Goal: Share content: Share content

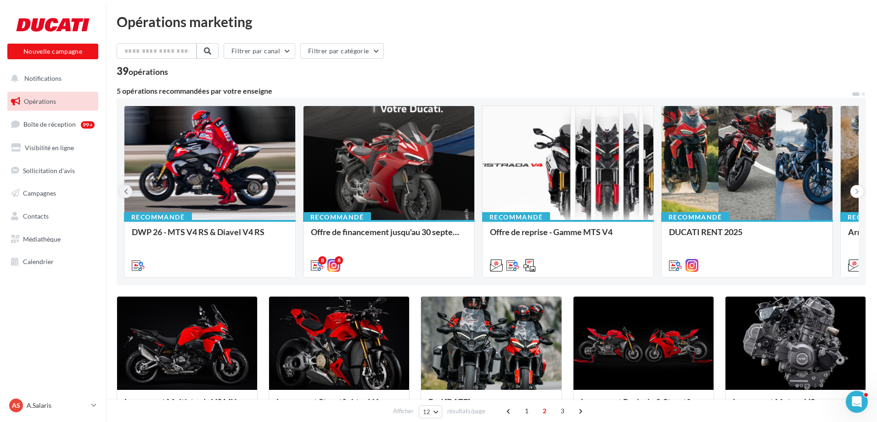
click at [127, 190] on icon at bounding box center [126, 191] width 4 height 9
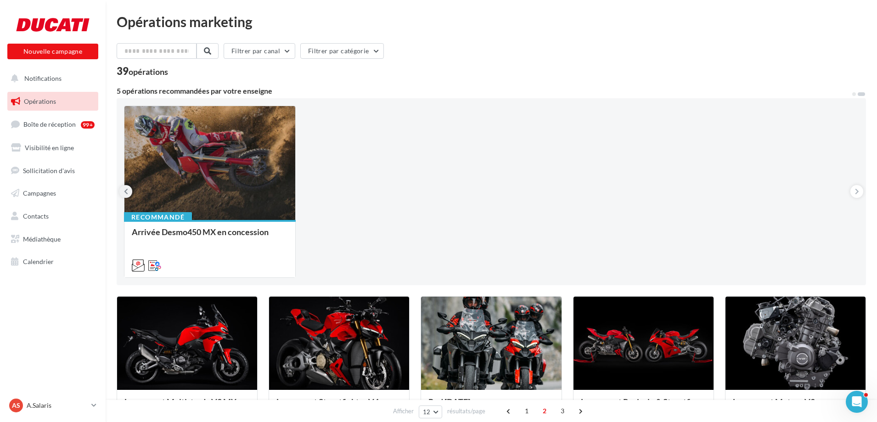
click at [127, 190] on icon at bounding box center [126, 191] width 4 height 9
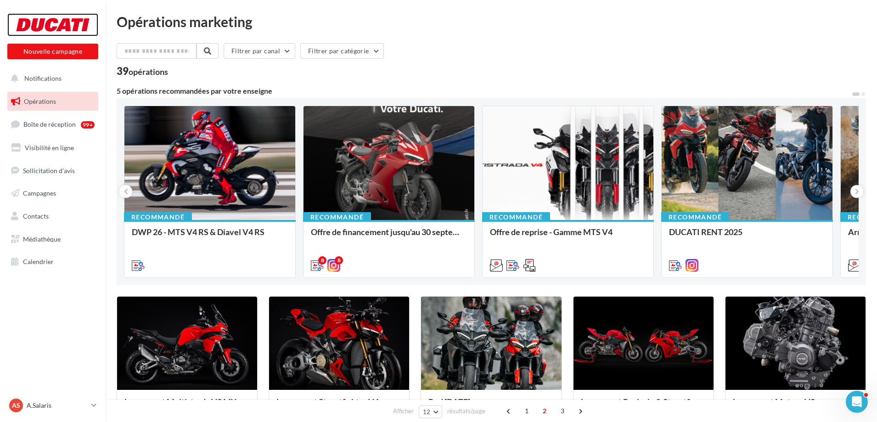
click at [54, 19] on div at bounding box center [52, 24] width 73 height 23
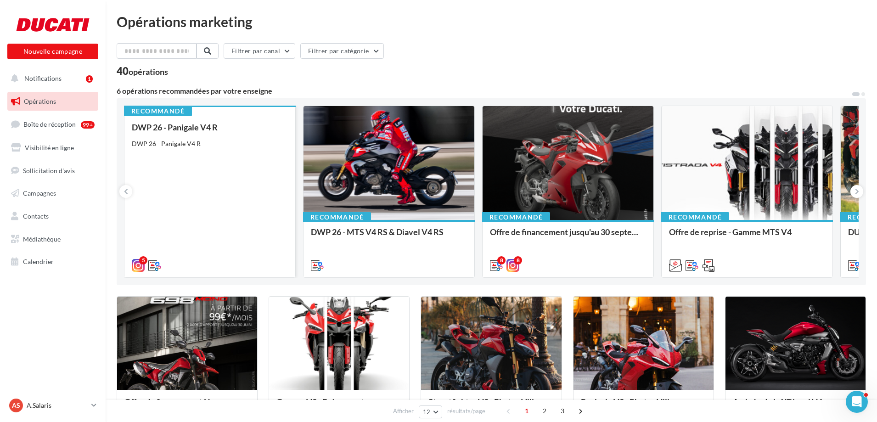
click at [178, 180] on div "DWP 26 - Panigale V4 R DWP 26 - Panigale V4 R" at bounding box center [210, 196] width 156 height 147
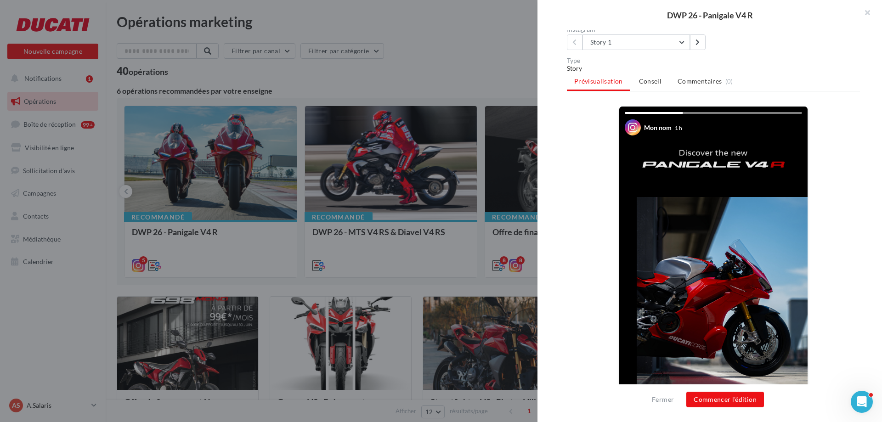
scroll to position [153, 0]
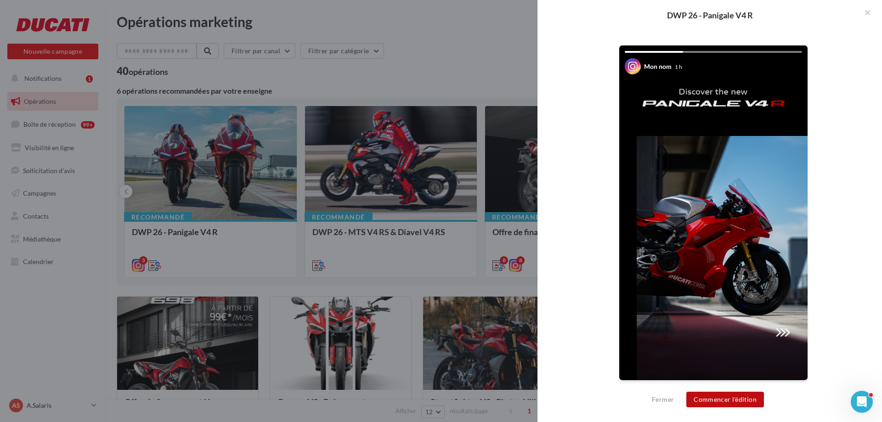
click at [734, 404] on button "Commencer l'édition" at bounding box center [725, 400] width 78 height 16
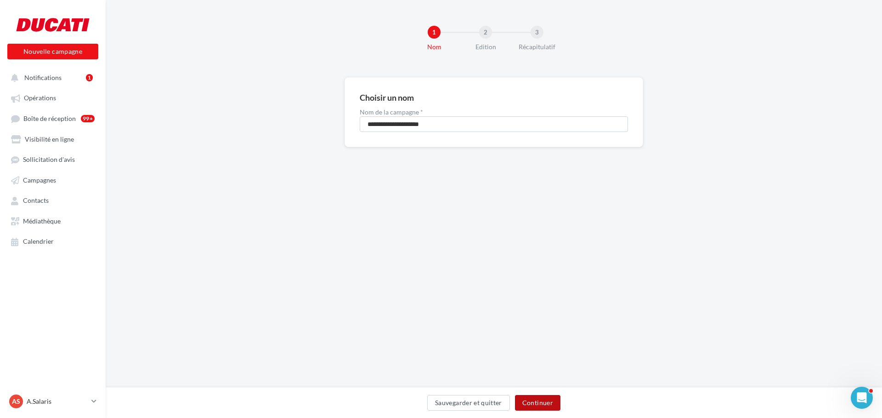
click at [543, 410] on button "Continuer" at bounding box center [537, 403] width 45 height 16
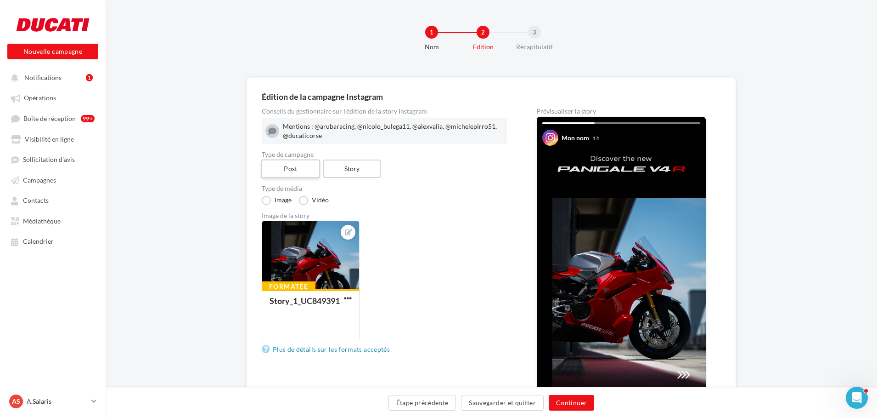
click at [301, 169] on label "Post" at bounding box center [290, 168] width 59 height 19
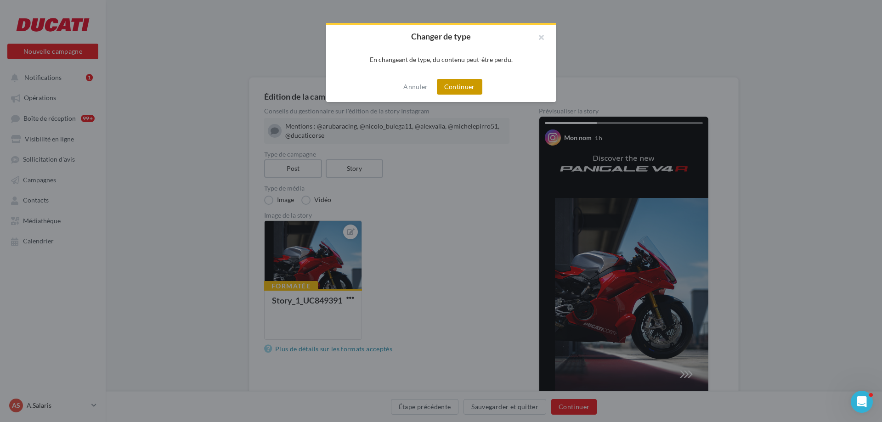
click at [467, 88] on button "Continuer" at bounding box center [459, 87] width 45 height 16
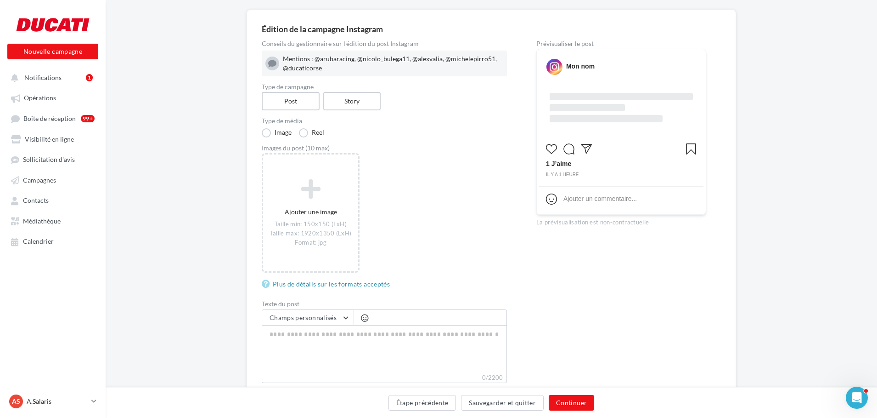
scroll to position [46, 0]
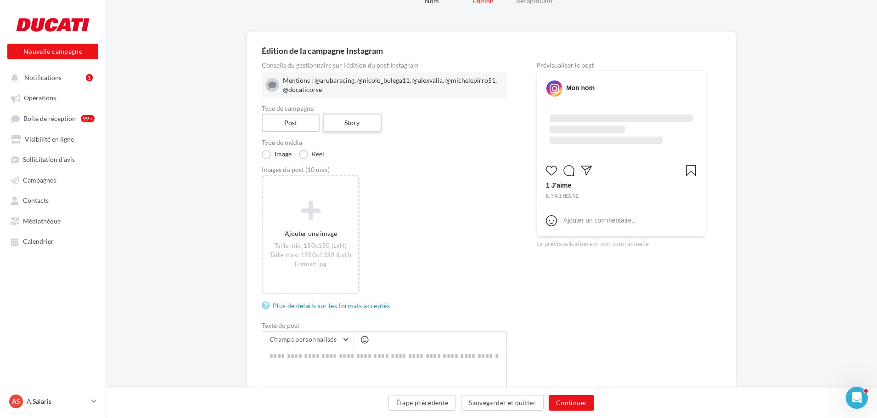
click at [341, 126] on label "Story" at bounding box center [351, 122] width 59 height 19
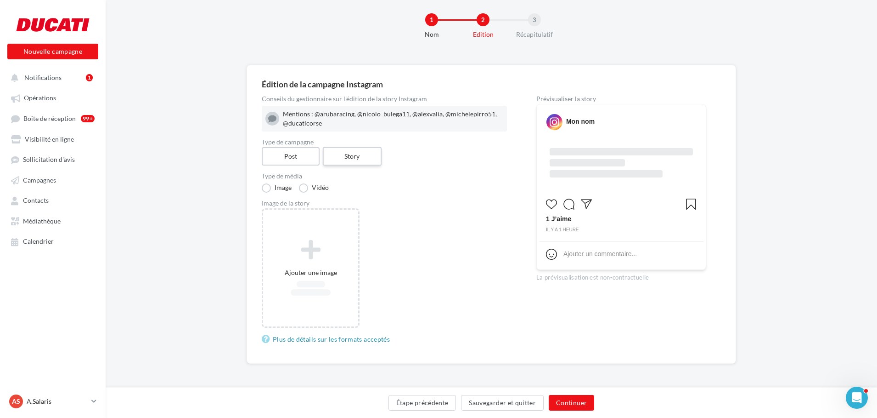
scroll to position [12, 0]
click at [351, 155] on label "Story" at bounding box center [351, 156] width 59 height 19
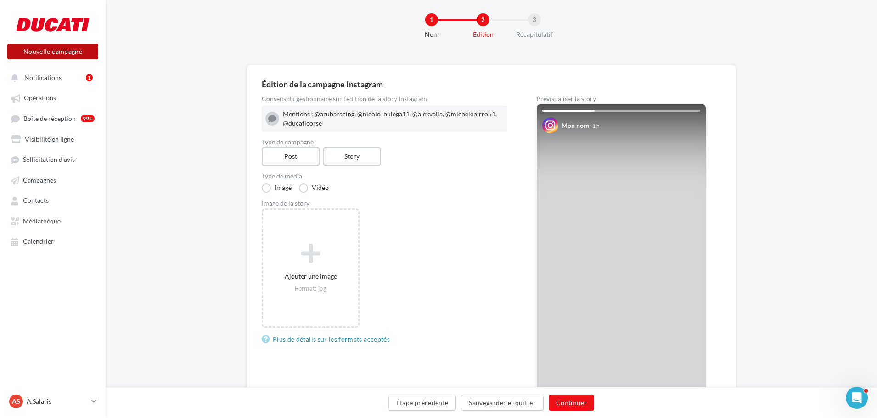
click at [61, 56] on button "Nouvelle campagne" at bounding box center [52, 52] width 91 height 16
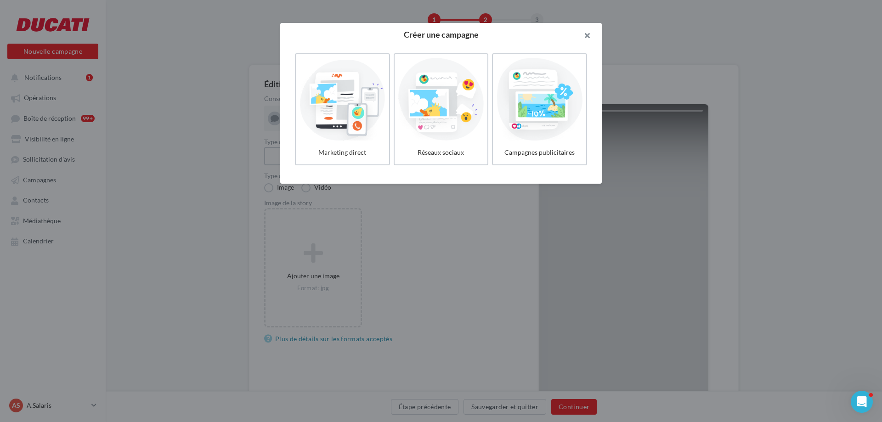
click at [591, 36] on button "button" at bounding box center [583, 37] width 37 height 28
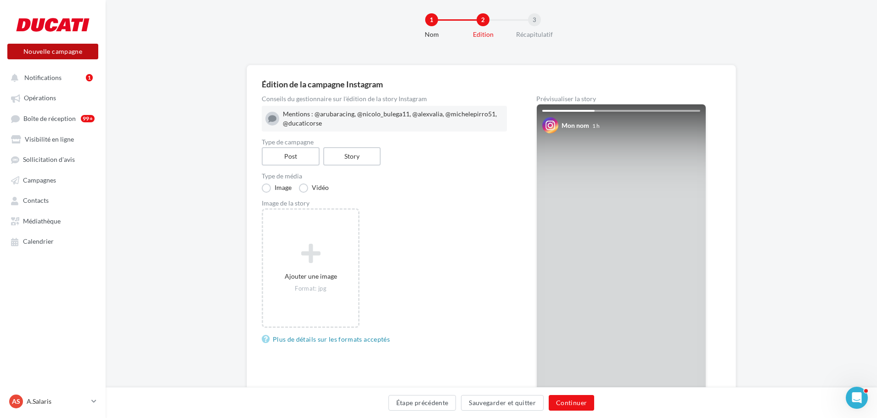
click at [46, 50] on button "Nouvelle campagne" at bounding box center [52, 52] width 91 height 16
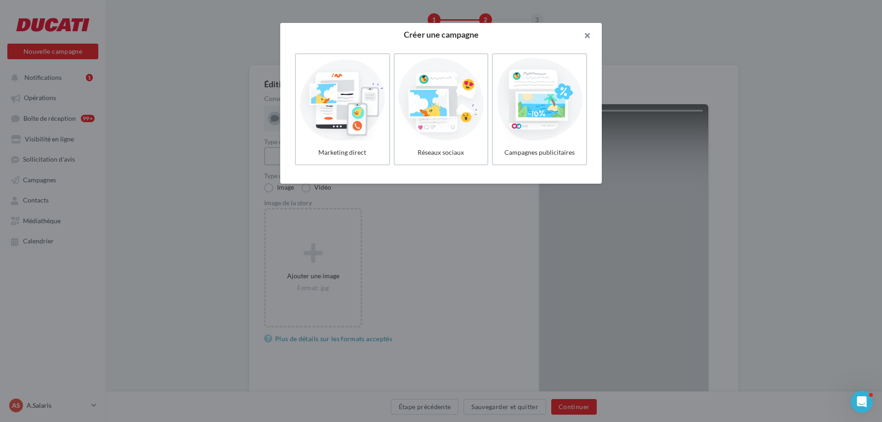
click at [593, 36] on button "button" at bounding box center [583, 37] width 37 height 28
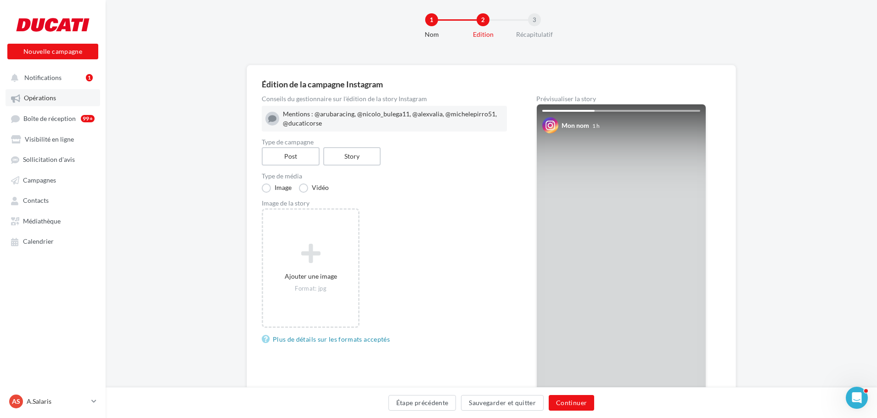
click at [42, 101] on span "Opérations" at bounding box center [40, 98] width 32 height 8
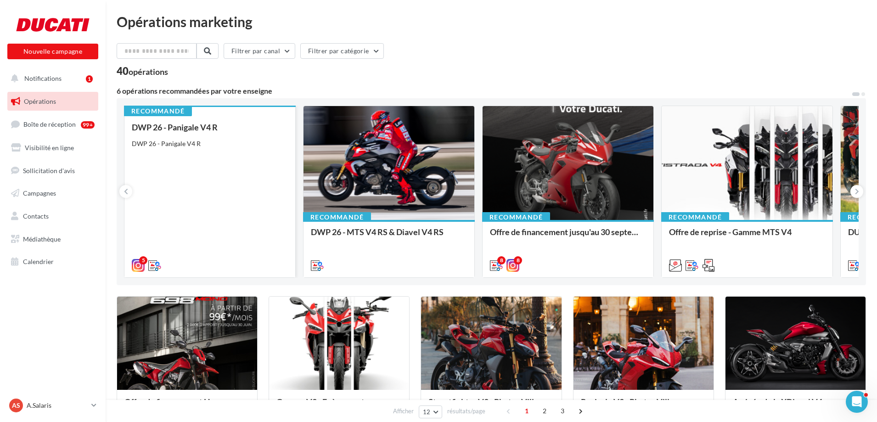
click at [219, 139] on div "DWP 26 - Panigale V4 R DWP 26 - Panigale V4 R" at bounding box center [210, 196] width 156 height 147
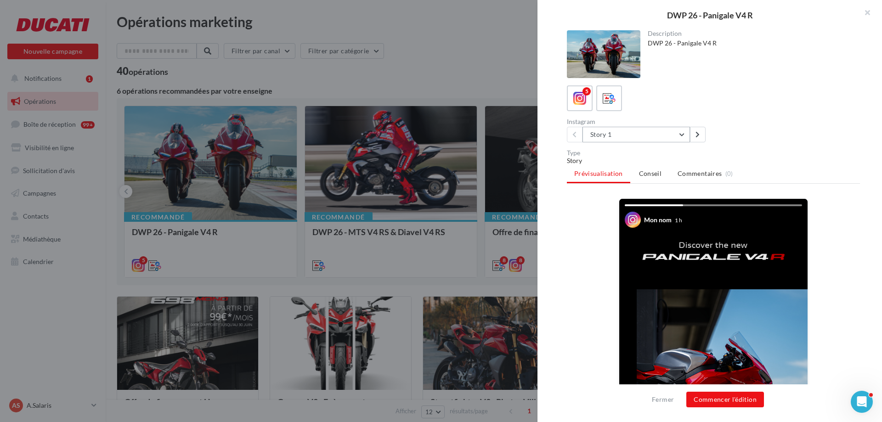
click at [677, 135] on button "Story 1" at bounding box center [635, 135] width 107 height 16
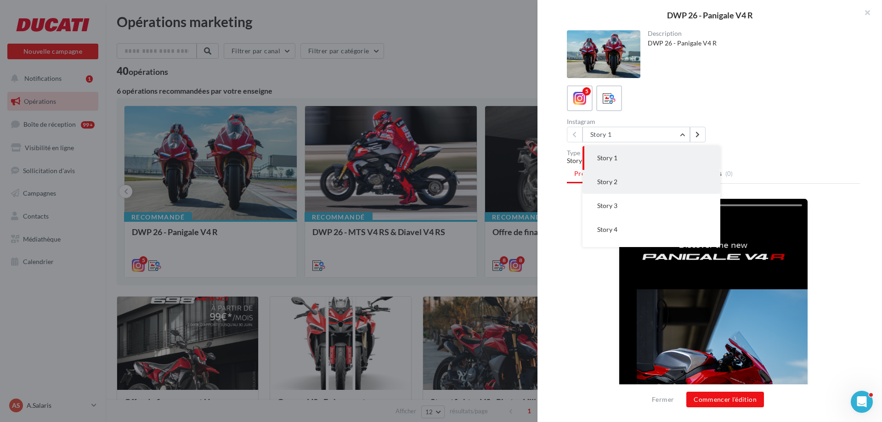
click at [631, 180] on button "Story 2" at bounding box center [651, 182] width 138 height 24
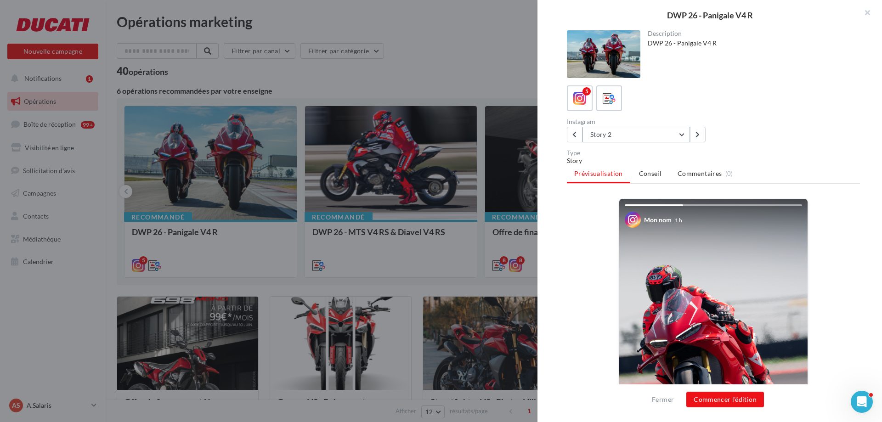
click at [674, 138] on button "Story 2" at bounding box center [635, 135] width 107 height 16
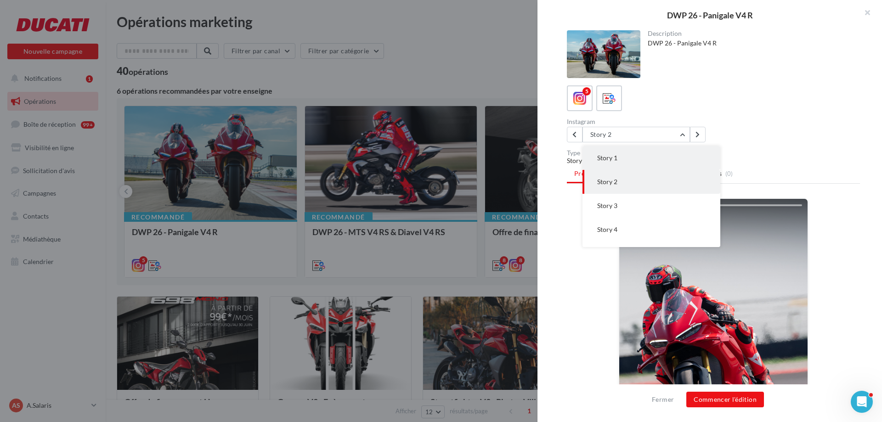
click at [634, 154] on button "Story 1" at bounding box center [651, 158] width 138 height 24
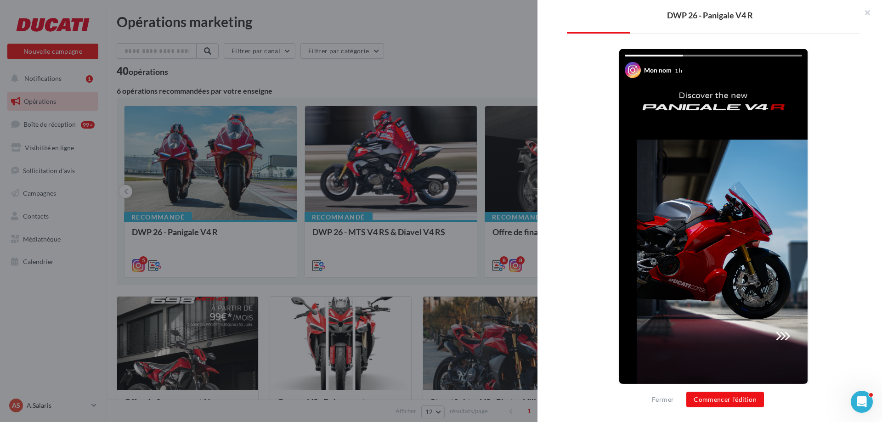
scroll to position [153, 0]
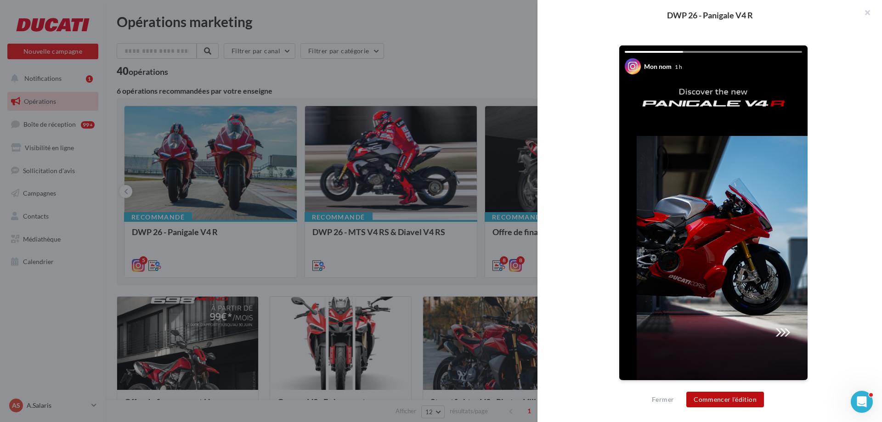
click at [712, 395] on button "Commencer l'édition" at bounding box center [725, 400] width 78 height 16
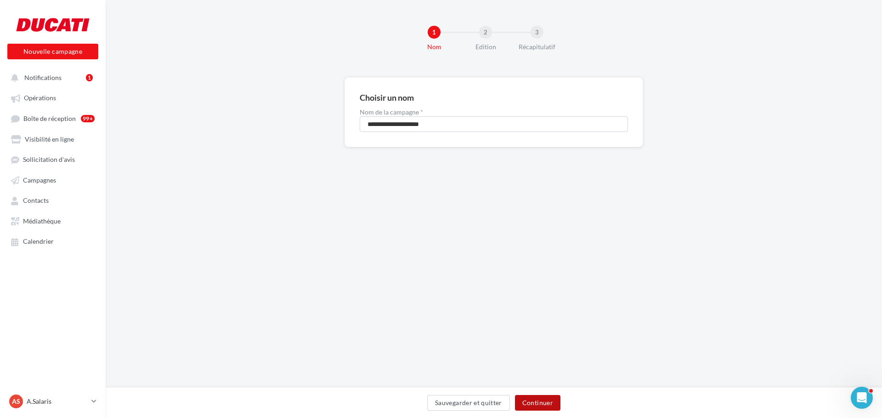
click at [547, 397] on button "Continuer" at bounding box center [537, 403] width 45 height 16
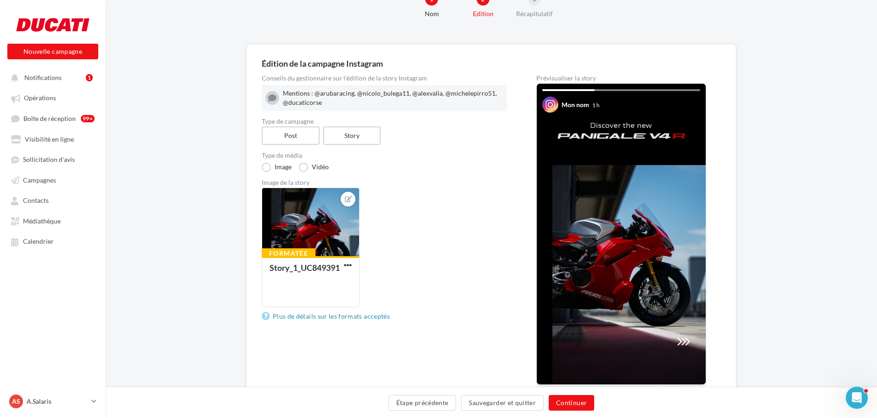
scroll to position [89, 0]
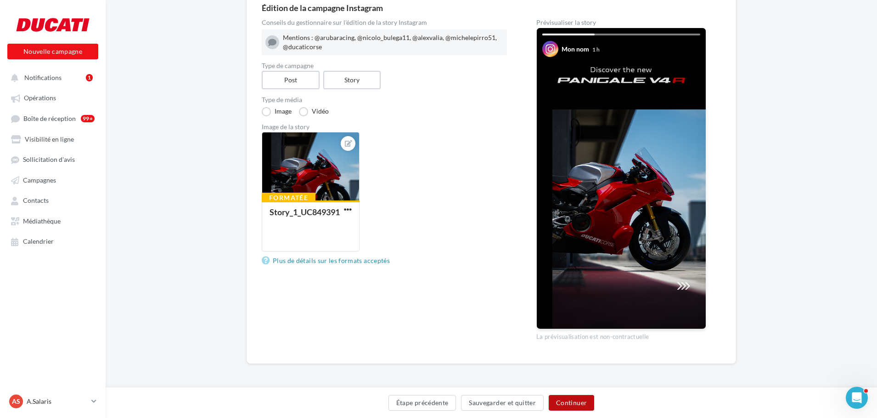
click at [579, 403] on button "Continuer" at bounding box center [571, 403] width 45 height 16
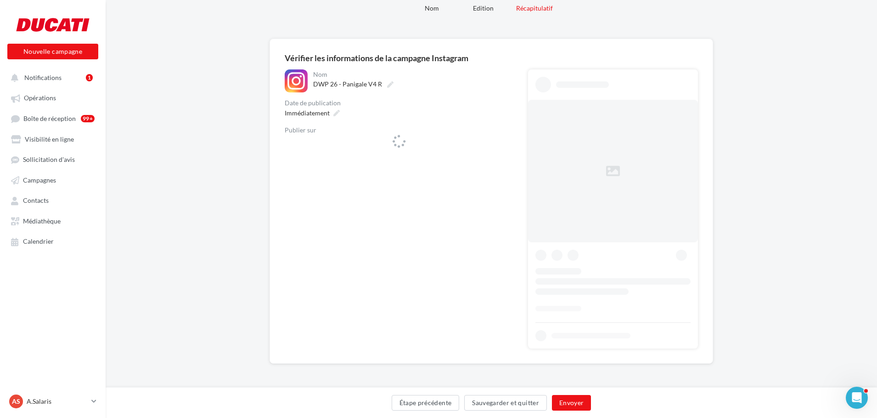
scroll to position [39, 0]
click at [351, 143] on div "**********" at bounding box center [399, 112] width 229 height 87
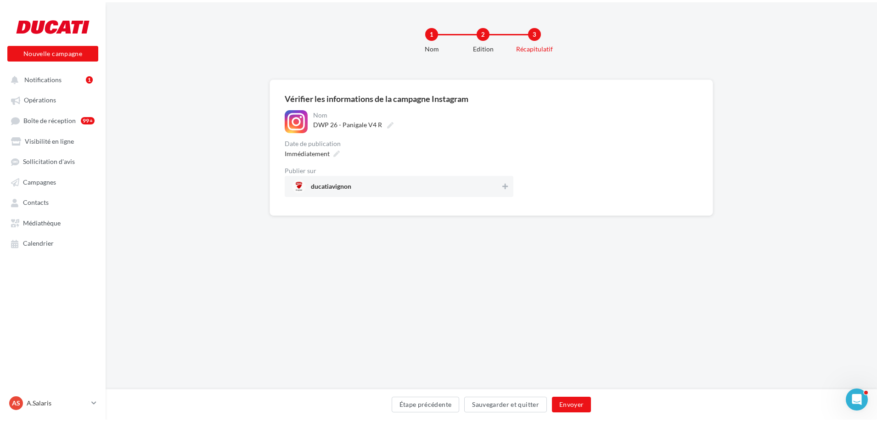
scroll to position [0, 0]
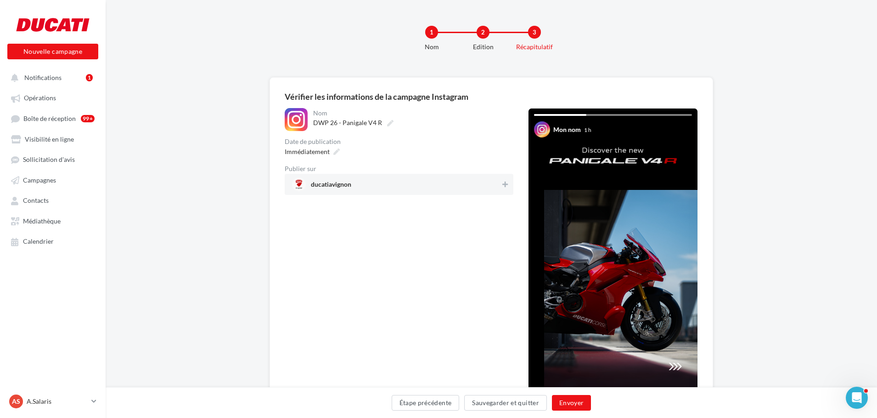
click at [455, 179] on span "ducatiavignon" at bounding box center [396, 184] width 209 height 14
click at [576, 399] on button "Envoyer" at bounding box center [571, 403] width 39 height 16
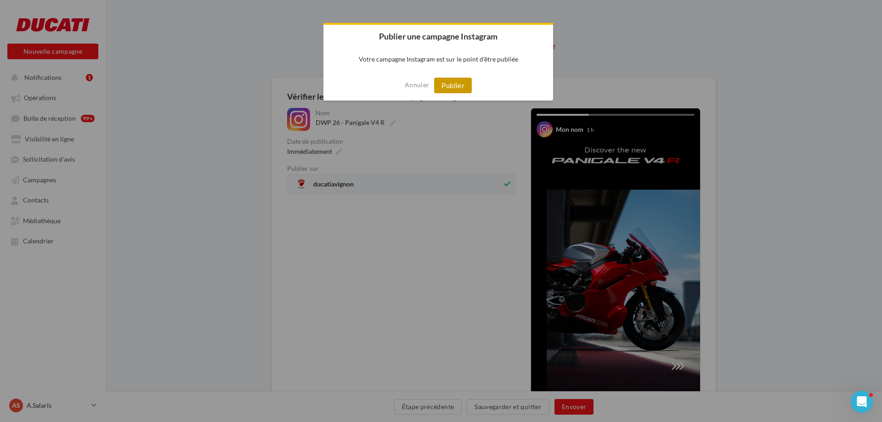
click at [448, 89] on button "Publier" at bounding box center [453, 86] width 38 height 16
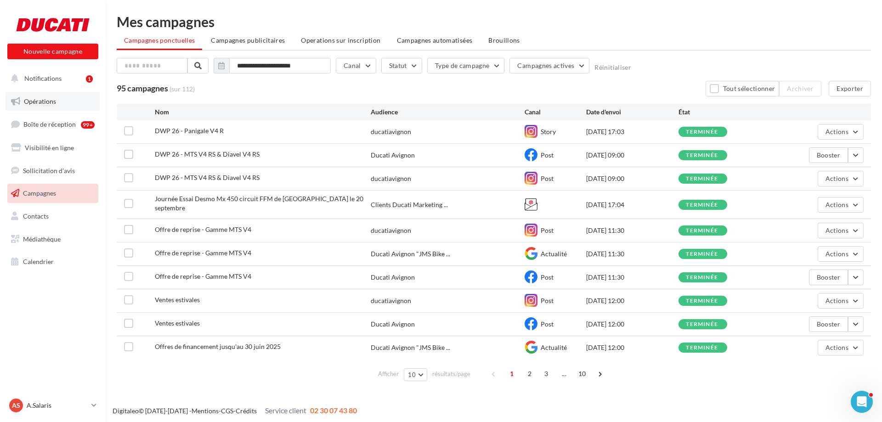
click at [39, 95] on link "Opérations" at bounding box center [53, 101] width 95 height 19
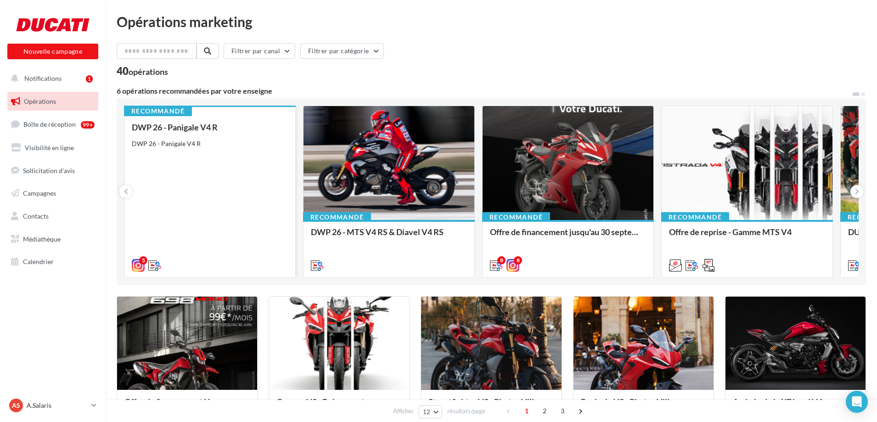
click at [199, 156] on div "DWP 26 - Panigale V4 R DWP 26 - Panigale V4 R" at bounding box center [210, 196] width 156 height 147
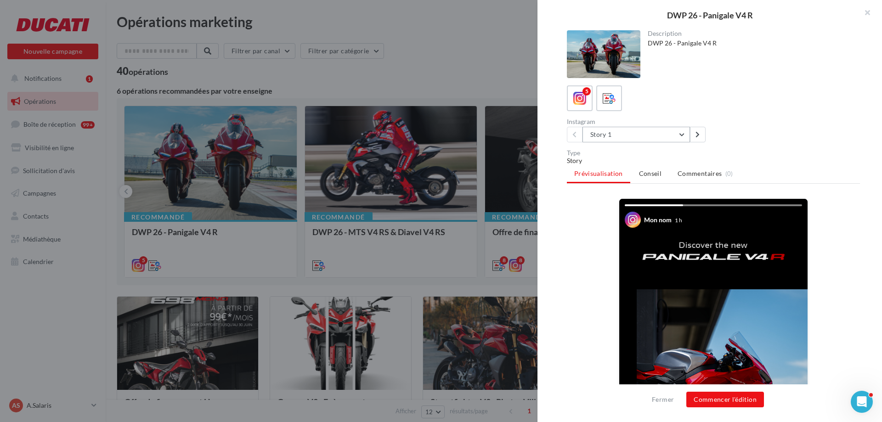
click at [681, 137] on button "Story 1" at bounding box center [635, 135] width 107 height 16
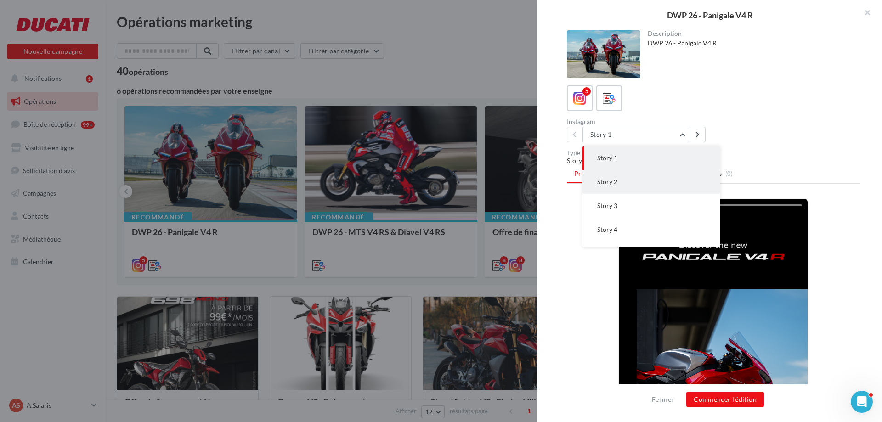
click at [618, 180] on button "Story 2" at bounding box center [651, 182] width 138 height 24
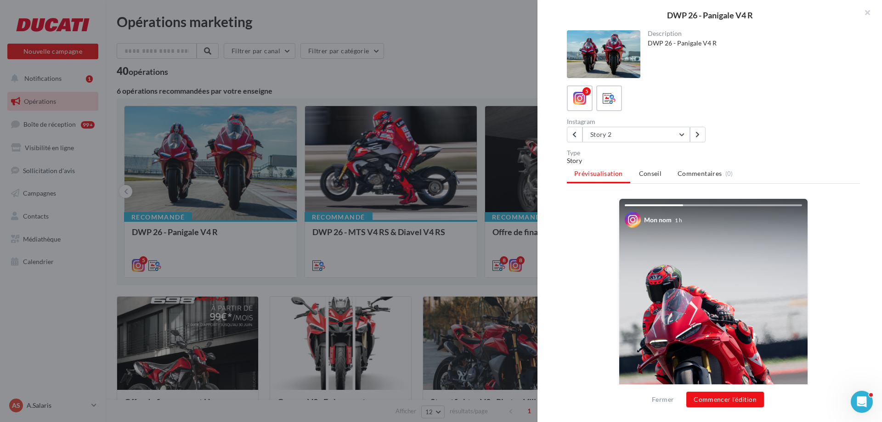
click at [728, 412] on div "Fermer Commencer l'édition" at bounding box center [709, 403] width 344 height 38
click at [728, 401] on button "Commencer l'édition" at bounding box center [725, 400] width 78 height 16
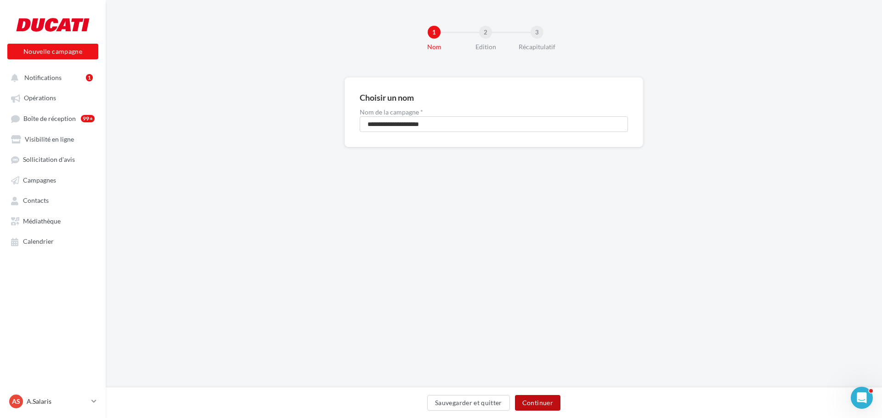
click at [520, 397] on button "Continuer" at bounding box center [537, 403] width 45 height 16
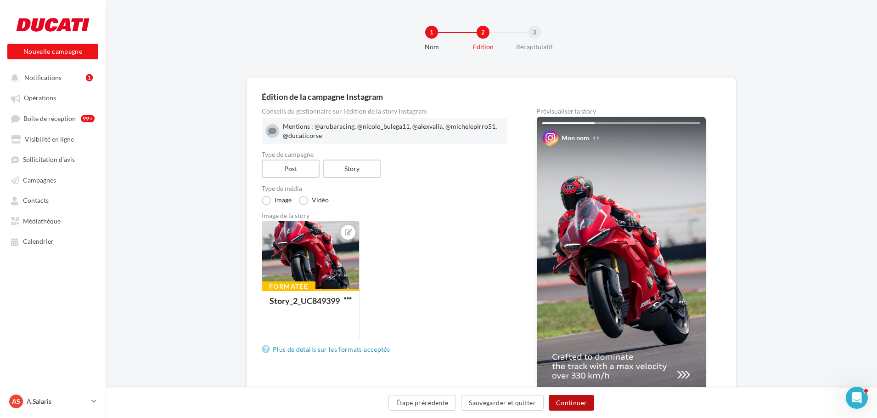
click at [576, 402] on button "Continuer" at bounding box center [571, 403] width 45 height 16
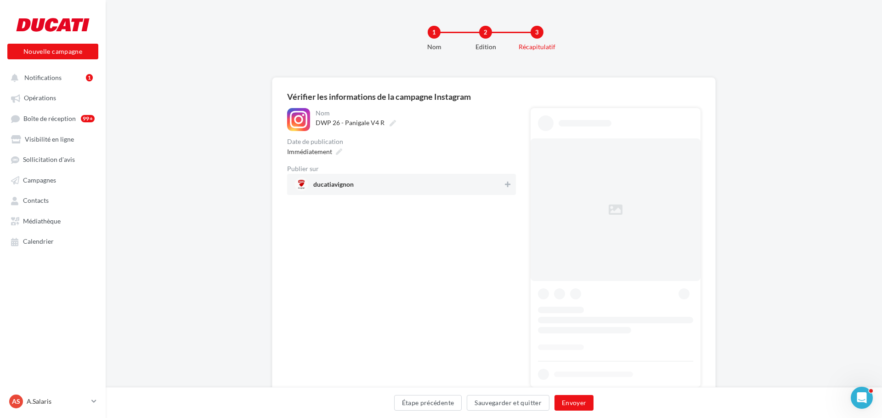
click at [468, 179] on span "ducatiavignon" at bounding box center [398, 184] width 209 height 14
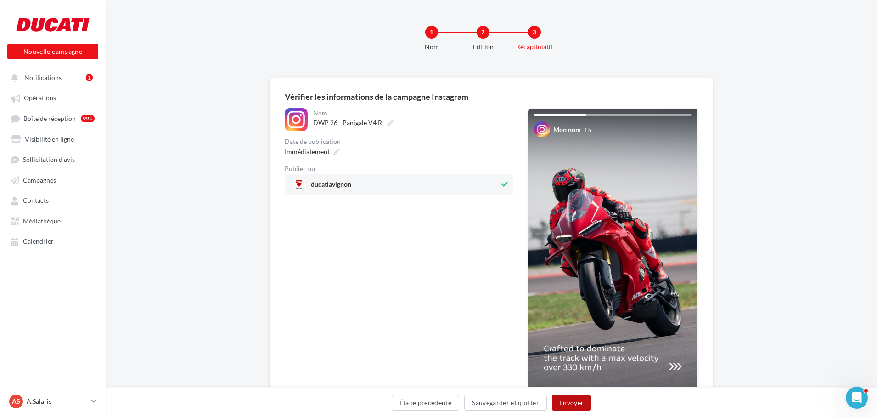
click at [582, 407] on button "Envoyer" at bounding box center [571, 403] width 39 height 16
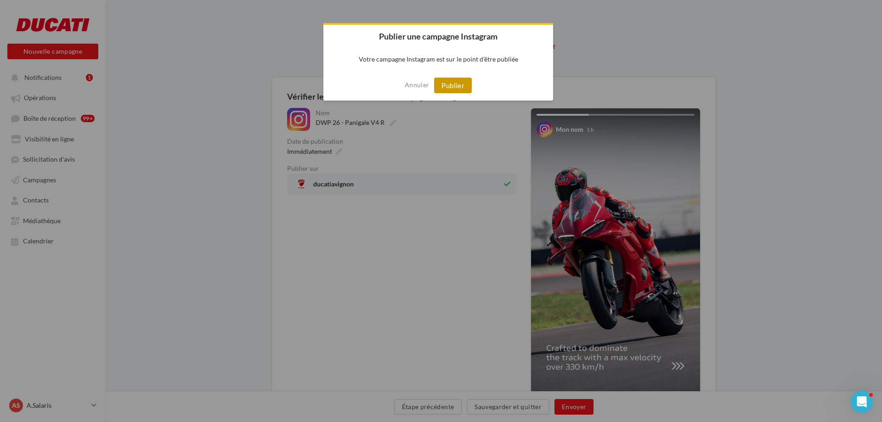
click at [453, 88] on button "Publier" at bounding box center [453, 86] width 38 height 16
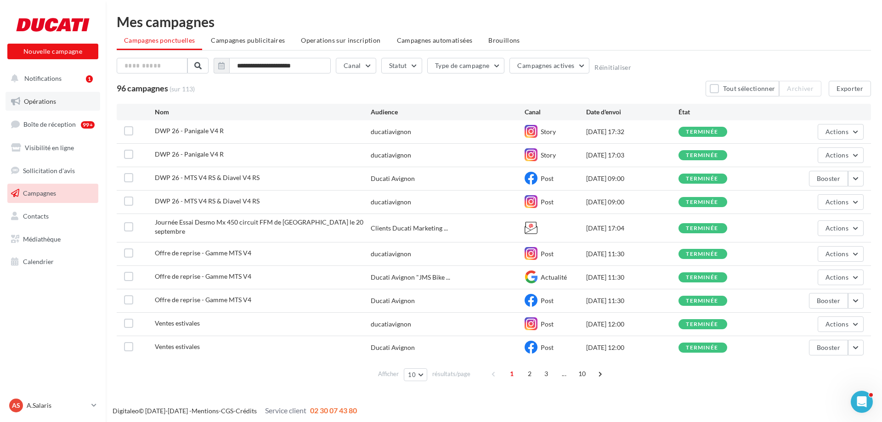
click at [42, 102] on span "Opérations" at bounding box center [40, 101] width 32 height 8
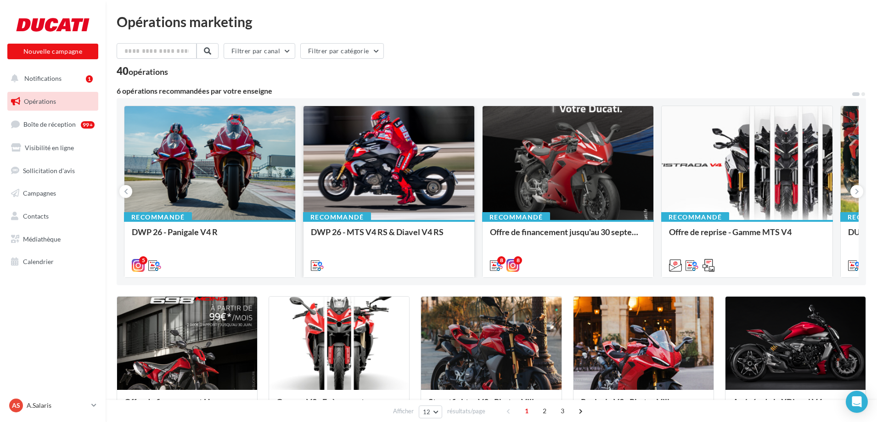
click at [305, 146] on div at bounding box center [389, 163] width 171 height 115
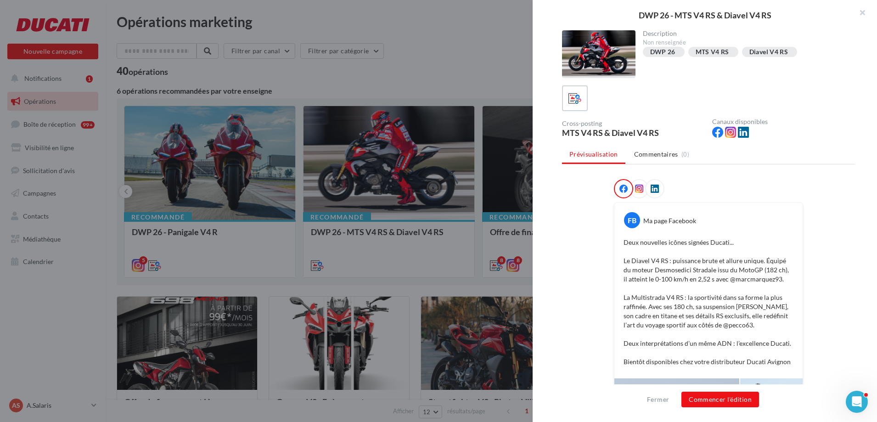
click at [244, 159] on div at bounding box center [438, 211] width 877 height 422
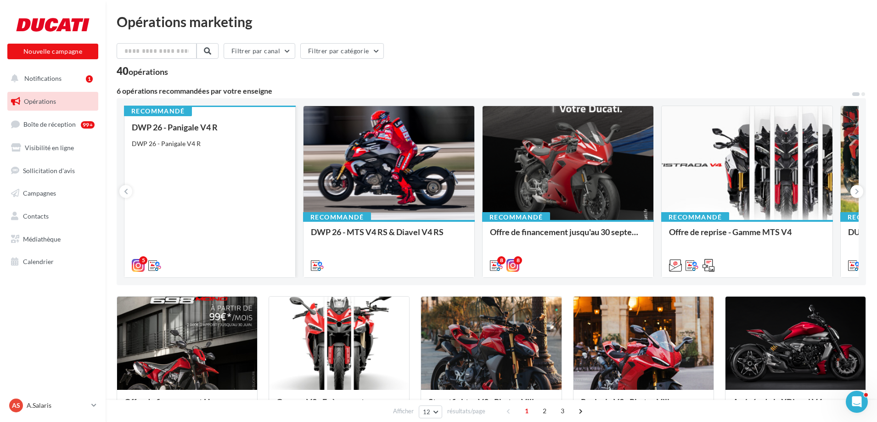
click at [230, 147] on div "DWP 26 - Panigale V4 R" at bounding box center [210, 143] width 156 height 9
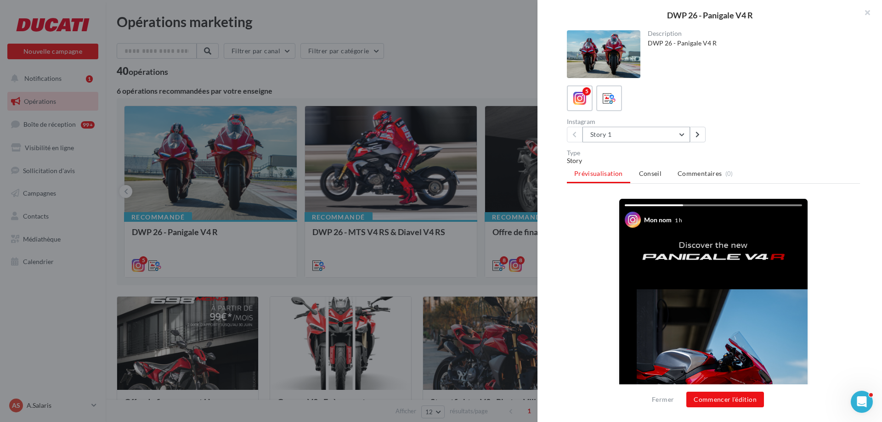
click at [676, 142] on button "Story 1" at bounding box center [635, 135] width 107 height 16
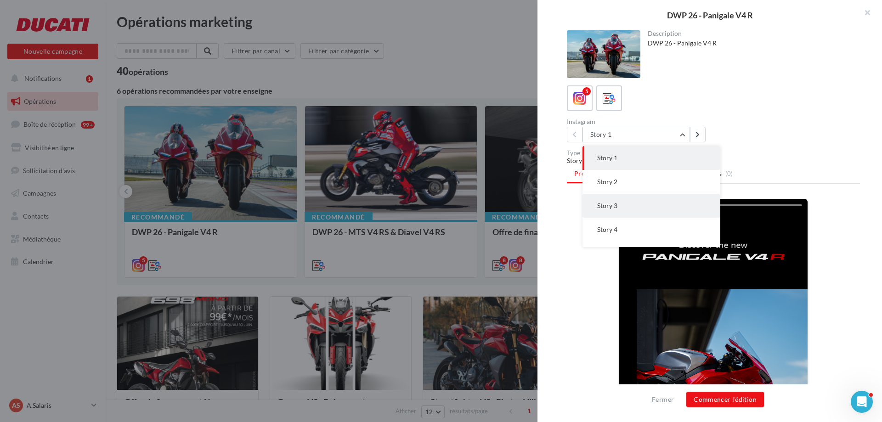
click at [605, 211] on button "Story 3" at bounding box center [651, 206] width 138 height 24
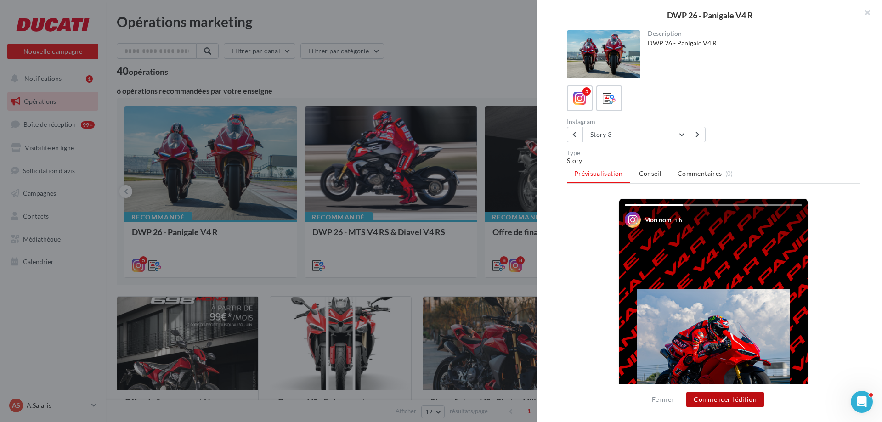
click at [723, 401] on button "Commencer l'édition" at bounding box center [725, 400] width 78 height 16
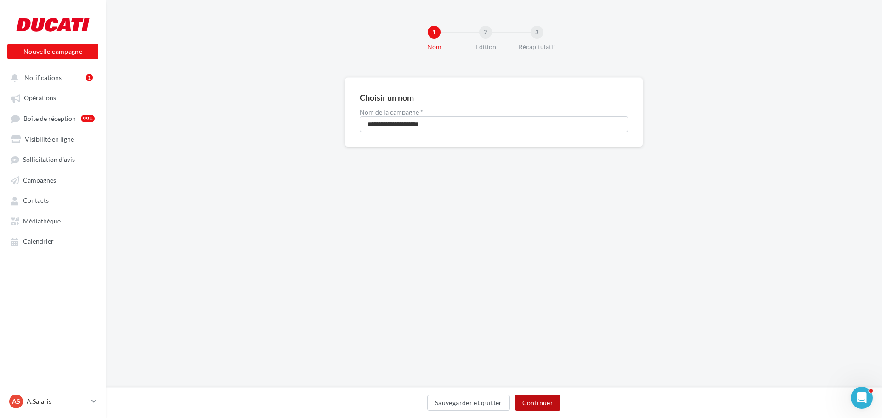
click at [533, 400] on button "Continuer" at bounding box center [537, 403] width 45 height 16
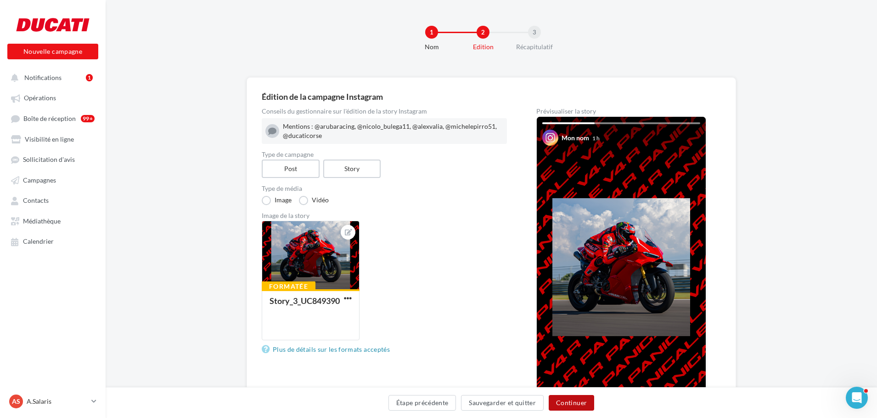
click at [567, 400] on button "Continuer" at bounding box center [571, 403] width 45 height 16
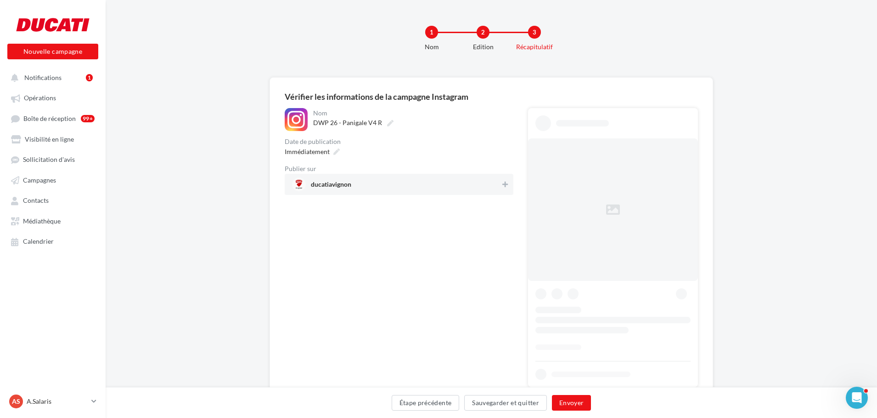
click at [436, 186] on span "ducatiavignon" at bounding box center [396, 184] width 209 height 14
click at [585, 408] on button "Envoyer" at bounding box center [571, 403] width 39 height 16
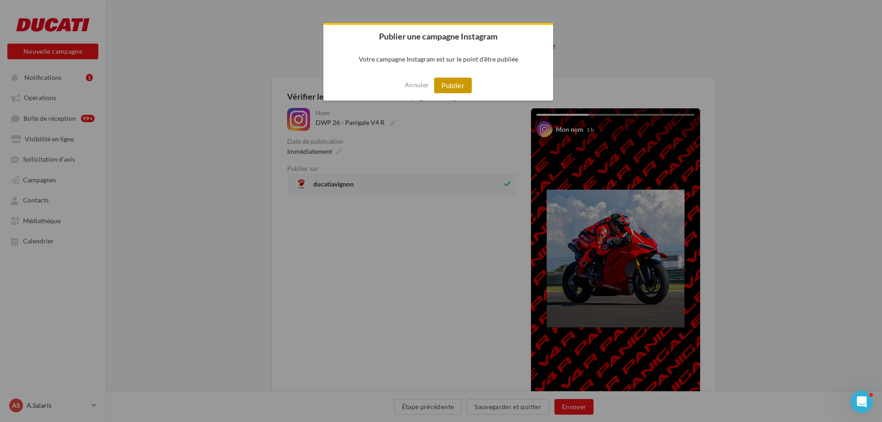
click at [452, 92] on button "Publier" at bounding box center [453, 86] width 38 height 16
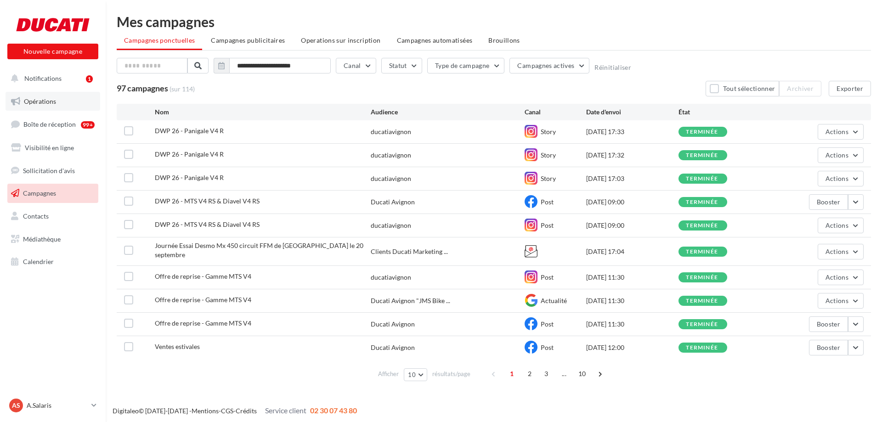
click at [41, 101] on span "Opérations" at bounding box center [40, 101] width 32 height 8
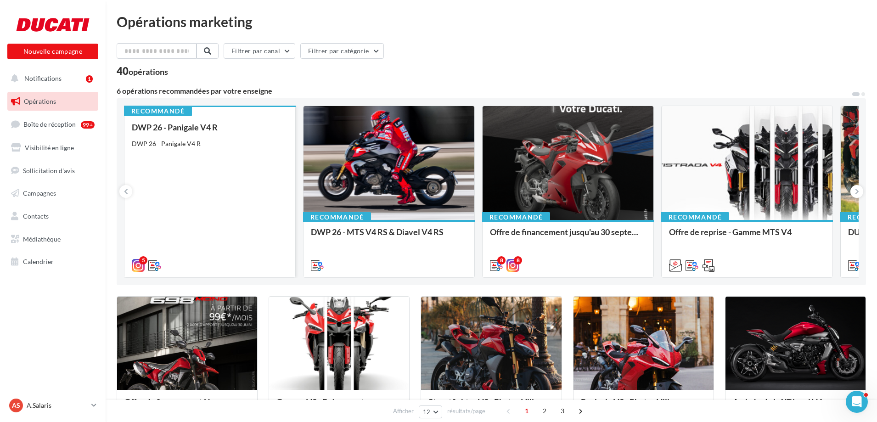
click at [229, 176] on div "DWP 26 - Panigale V4 R DWP 26 - Panigale V4 R" at bounding box center [210, 196] width 156 height 147
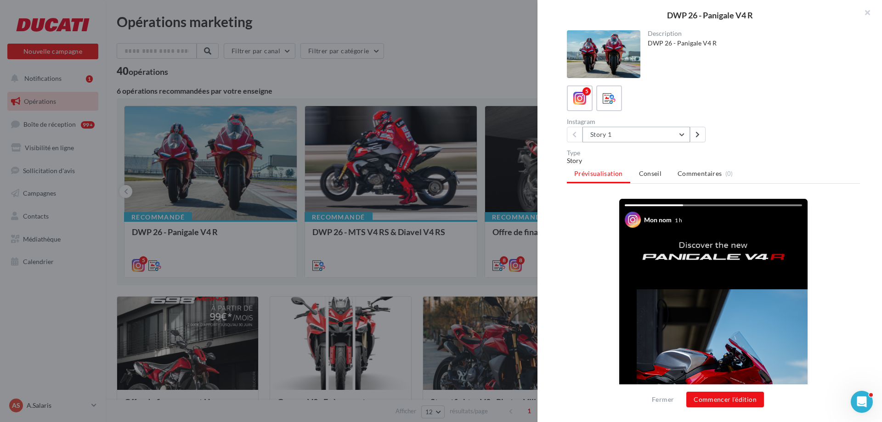
click at [597, 136] on button "Story 1" at bounding box center [635, 135] width 107 height 16
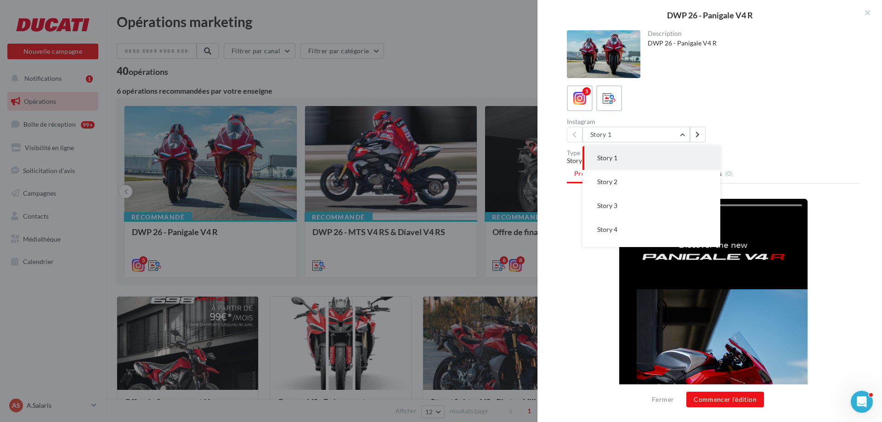
click at [608, 225] on button "Story 4" at bounding box center [651, 230] width 138 height 24
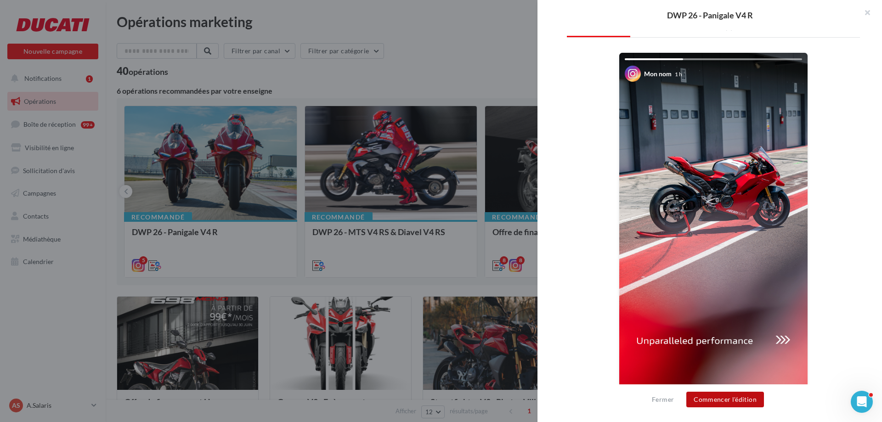
scroll to position [153, 0]
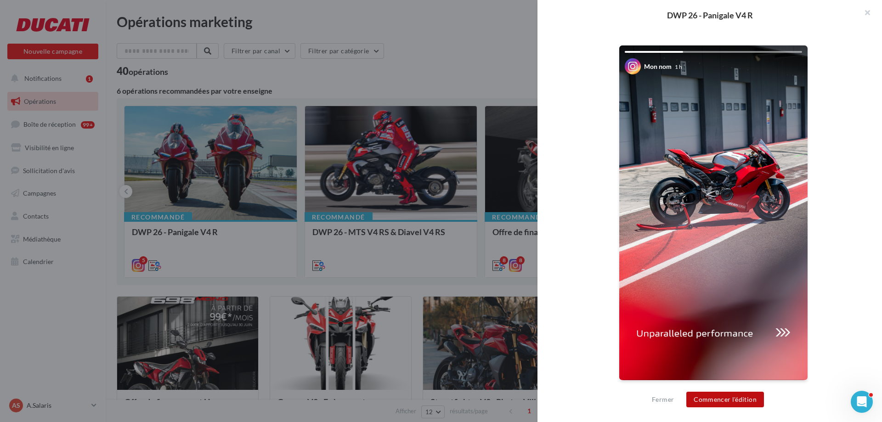
click at [736, 406] on button "Commencer l'édition" at bounding box center [725, 400] width 78 height 16
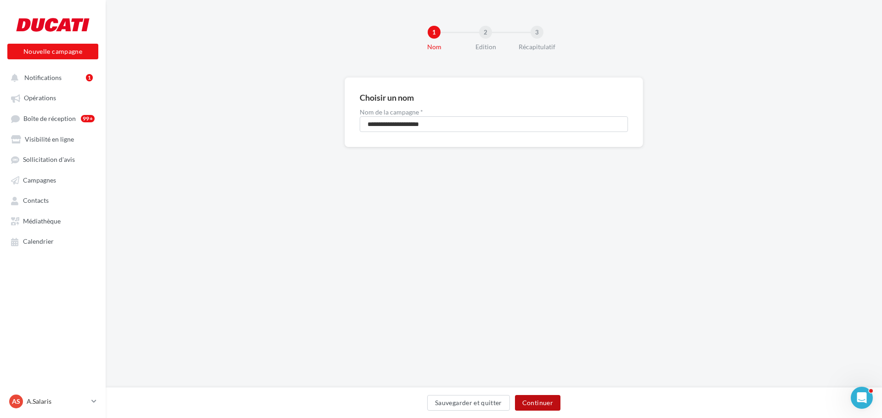
click at [528, 395] on button "Continuer" at bounding box center [537, 403] width 45 height 16
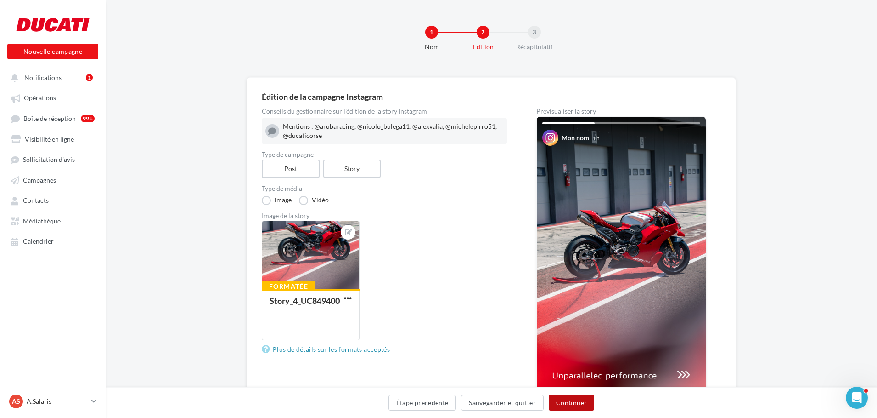
click at [570, 402] on button "Continuer" at bounding box center [571, 403] width 45 height 16
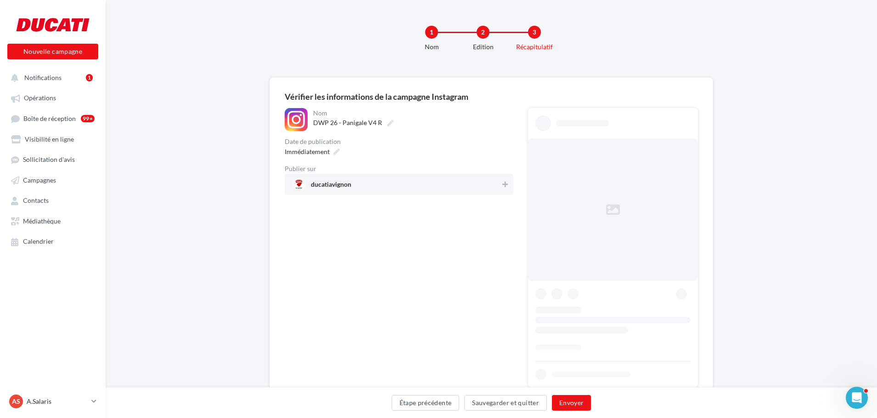
click at [440, 181] on span "ducatiavignon" at bounding box center [396, 184] width 209 height 14
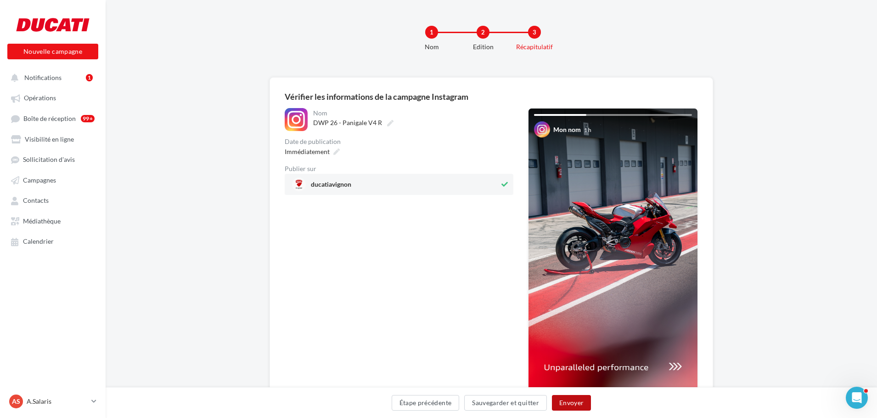
click at [564, 403] on button "Envoyer" at bounding box center [571, 403] width 39 height 16
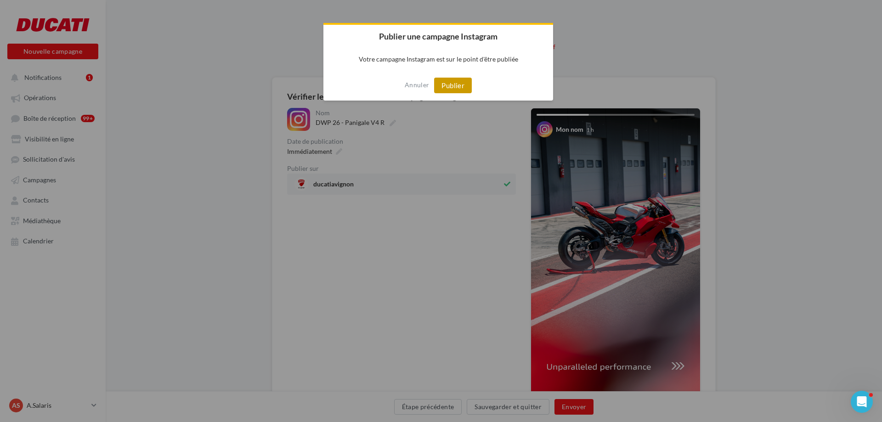
click at [456, 88] on button "Publier" at bounding box center [453, 86] width 38 height 16
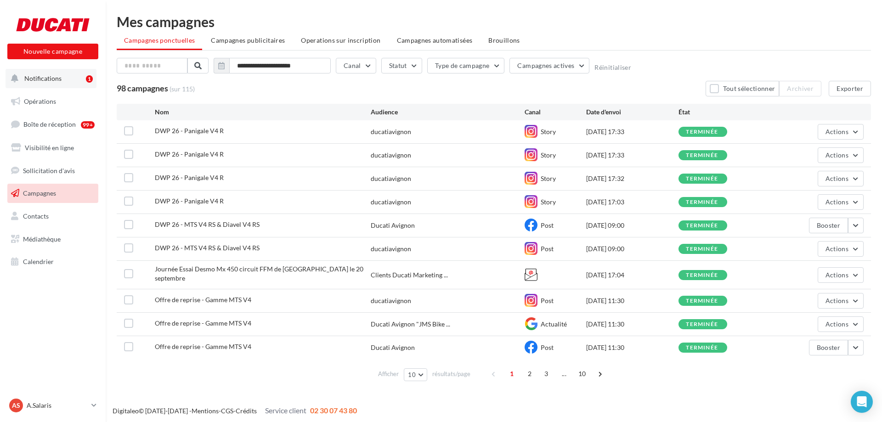
click at [31, 74] on span "Notifications" at bounding box center [42, 78] width 37 height 8
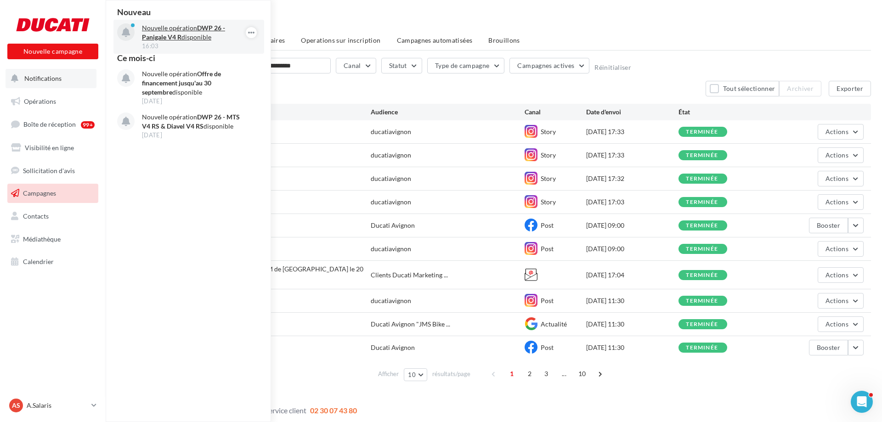
click at [177, 31] on p "Nouvelle opération DWP 26 - Panigale V4 R disponible" at bounding box center [195, 32] width 107 height 18
